Goal: Browse casually

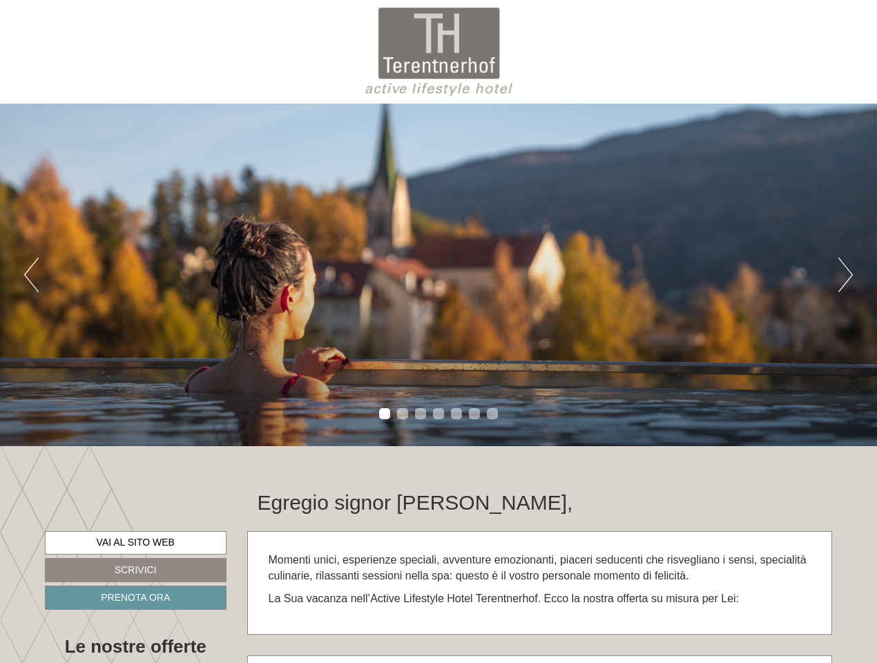
click at [438, 331] on div "Previous Next 1 2 3 4 5 6 7" at bounding box center [438, 275] width 877 height 342
click at [31, 275] on button "Previous" at bounding box center [31, 275] width 15 height 35
click at [438, 275] on div "Previous Next 1 2 3 4 5 6 7" at bounding box center [438, 275] width 877 height 342
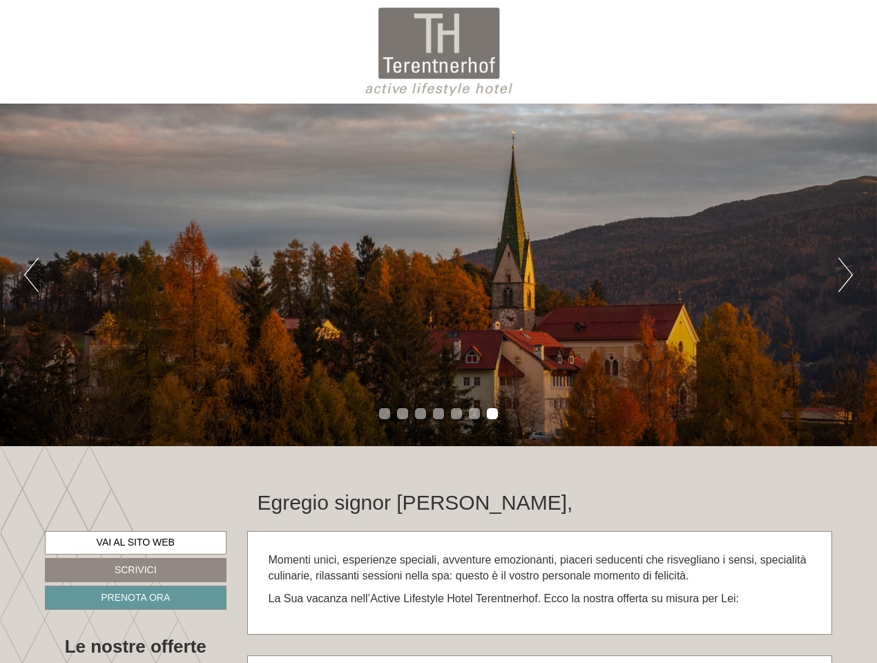
click at [845, 275] on button "Next" at bounding box center [845, 275] width 15 height 35
click at [385, 414] on li "1" at bounding box center [384, 413] width 11 height 11
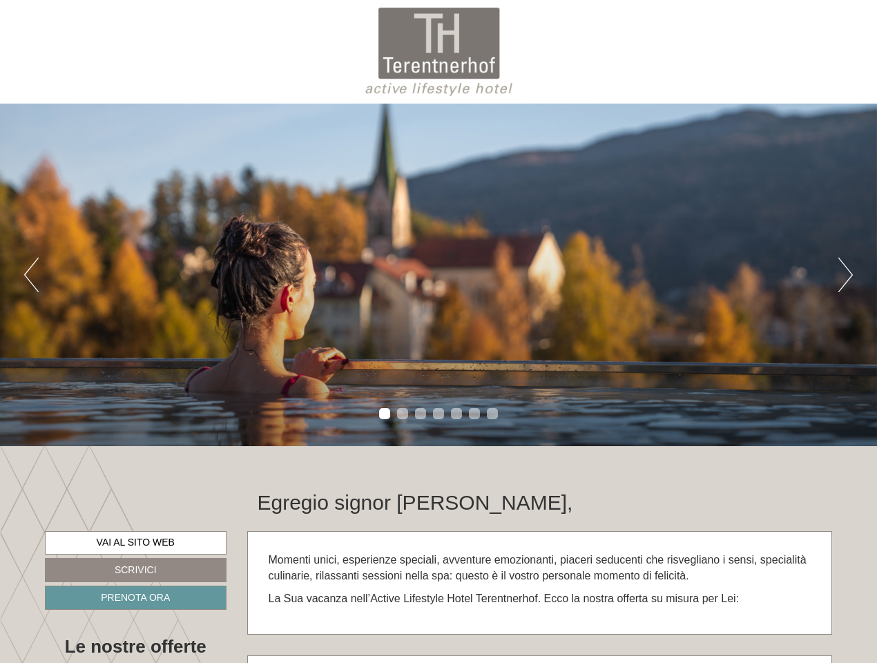
click at [403, 414] on li "2" at bounding box center [402, 413] width 11 height 11
click at [421, 414] on li "3" at bounding box center [420, 413] width 11 height 11
click at [438, 414] on li "4" at bounding box center [438, 413] width 11 height 11
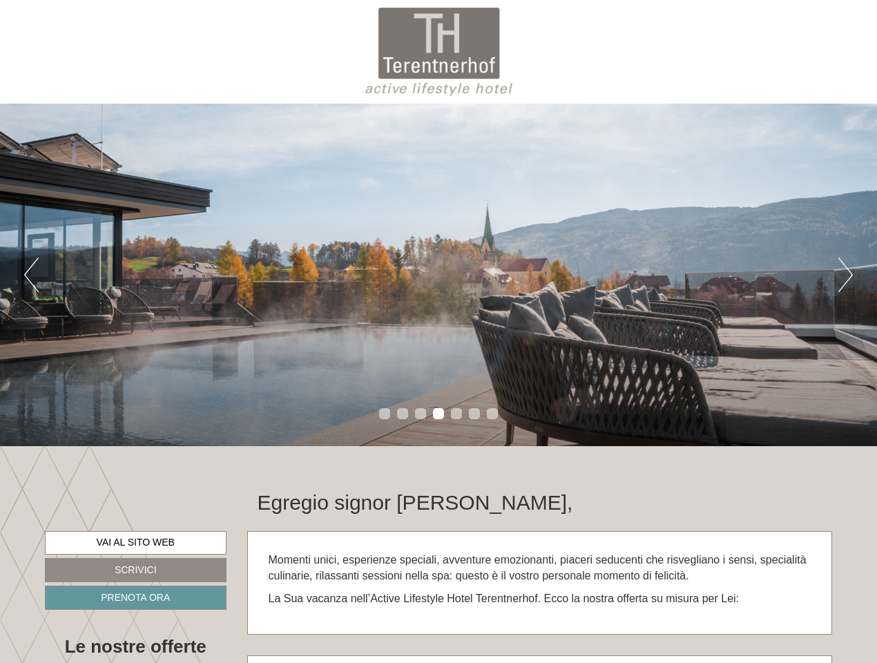
click at [456, 414] on li "5" at bounding box center [456, 413] width 11 height 11
click at [474, 414] on li "6" at bounding box center [474, 413] width 11 height 11
